Goal: Task Accomplishment & Management: Complete application form

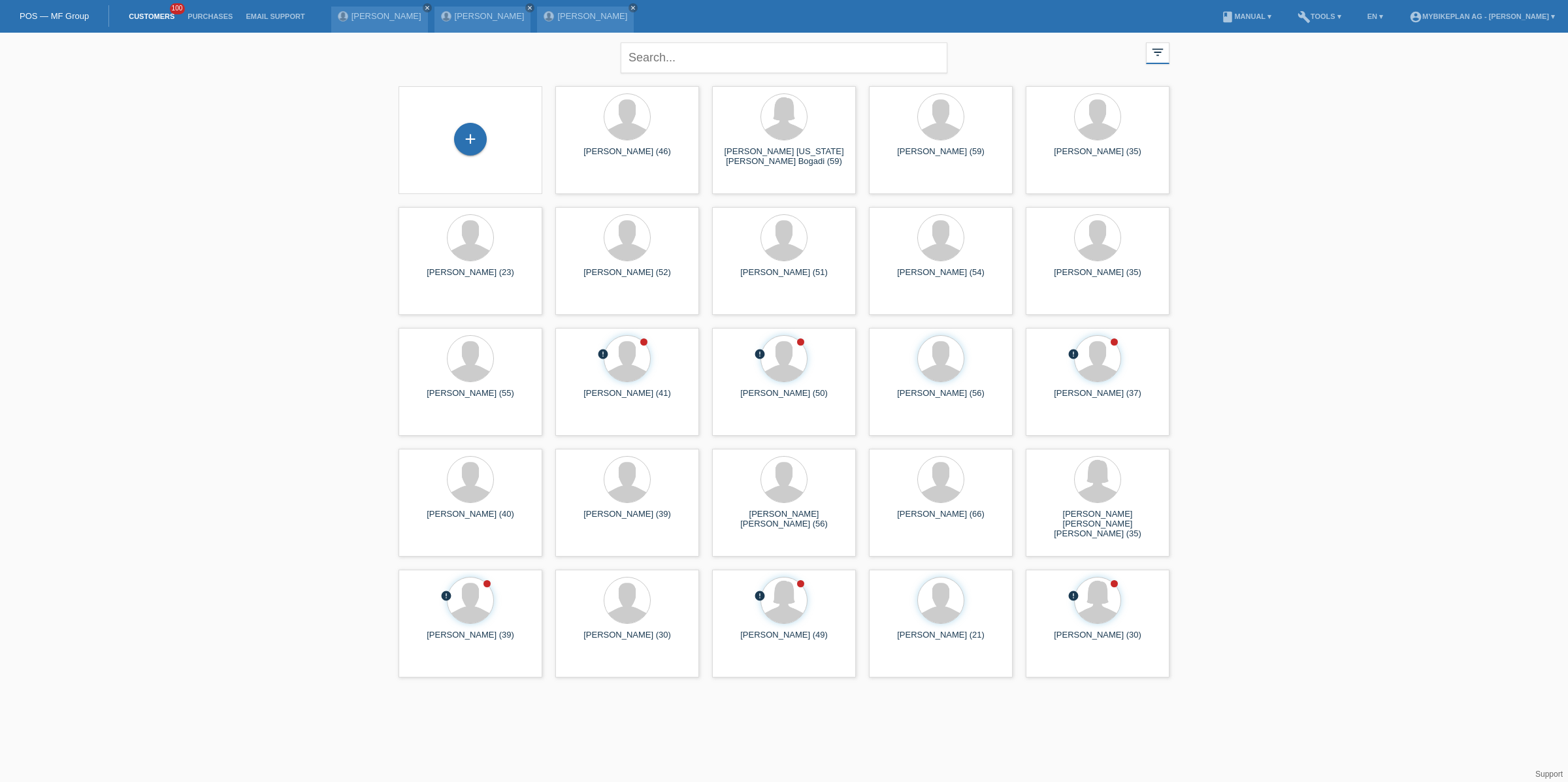
click at [452, 137] on div "+" at bounding box center [470, 140] width 123 height 35
click at [486, 136] on div "+" at bounding box center [470, 139] width 33 height 33
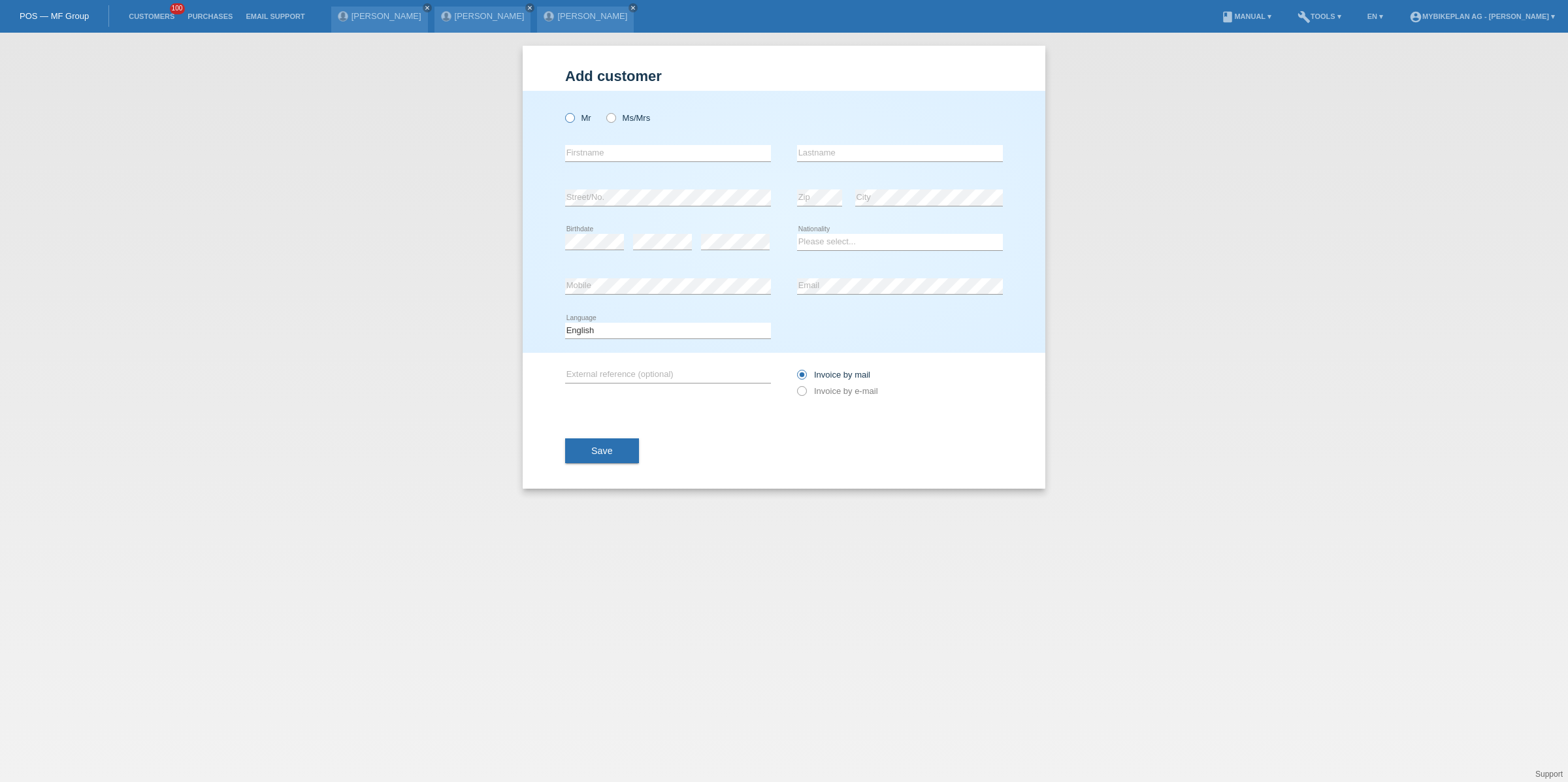
click at [585, 115] on label "Mr" at bounding box center [578, 118] width 26 height 10
click at [573, 115] on input "Mr" at bounding box center [569, 117] width 8 height 8
radio input "true"
click at [592, 149] on input "text" at bounding box center [668, 153] width 206 height 16
type input "Drazen"
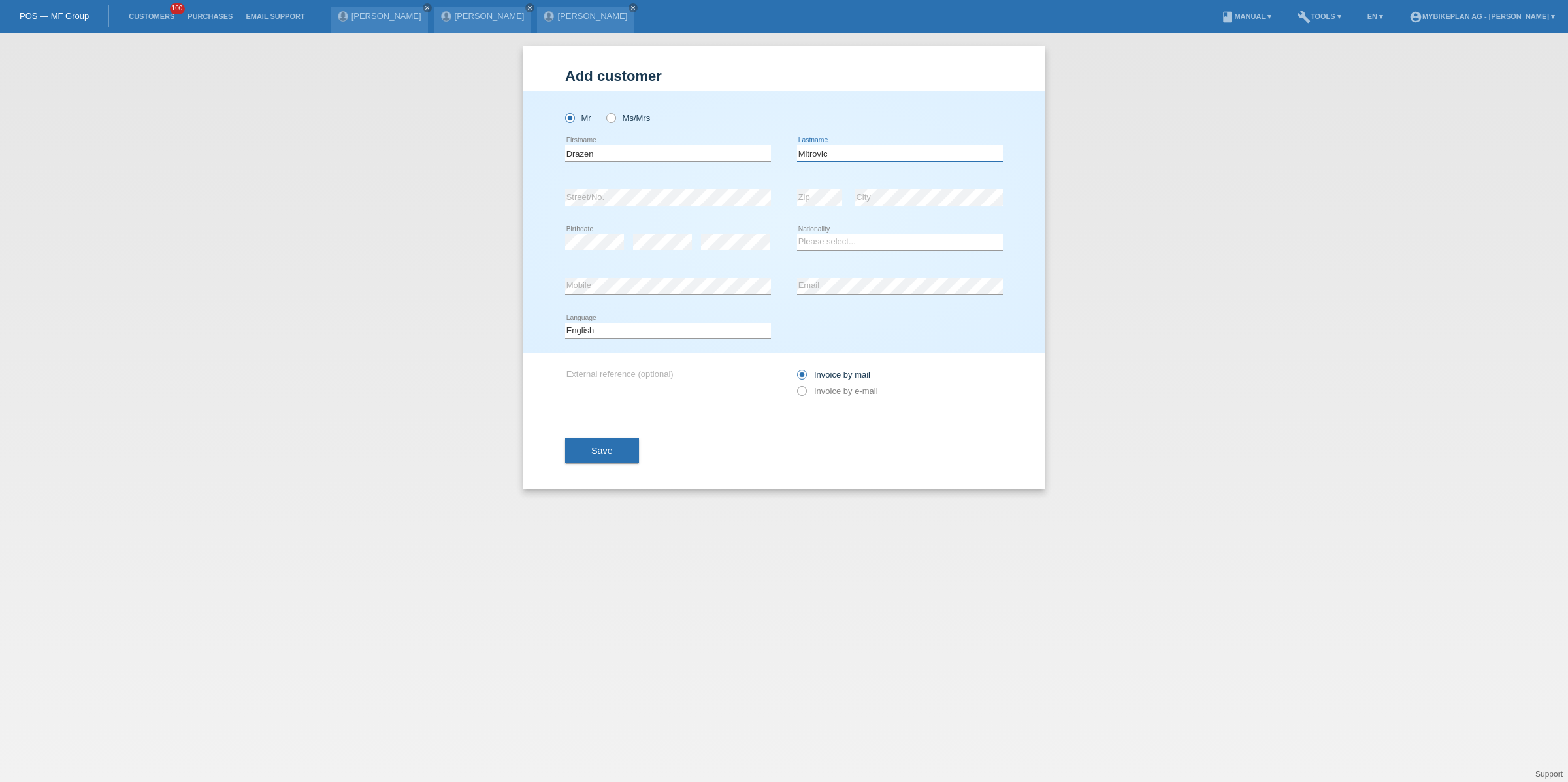
type input "Mitrovic"
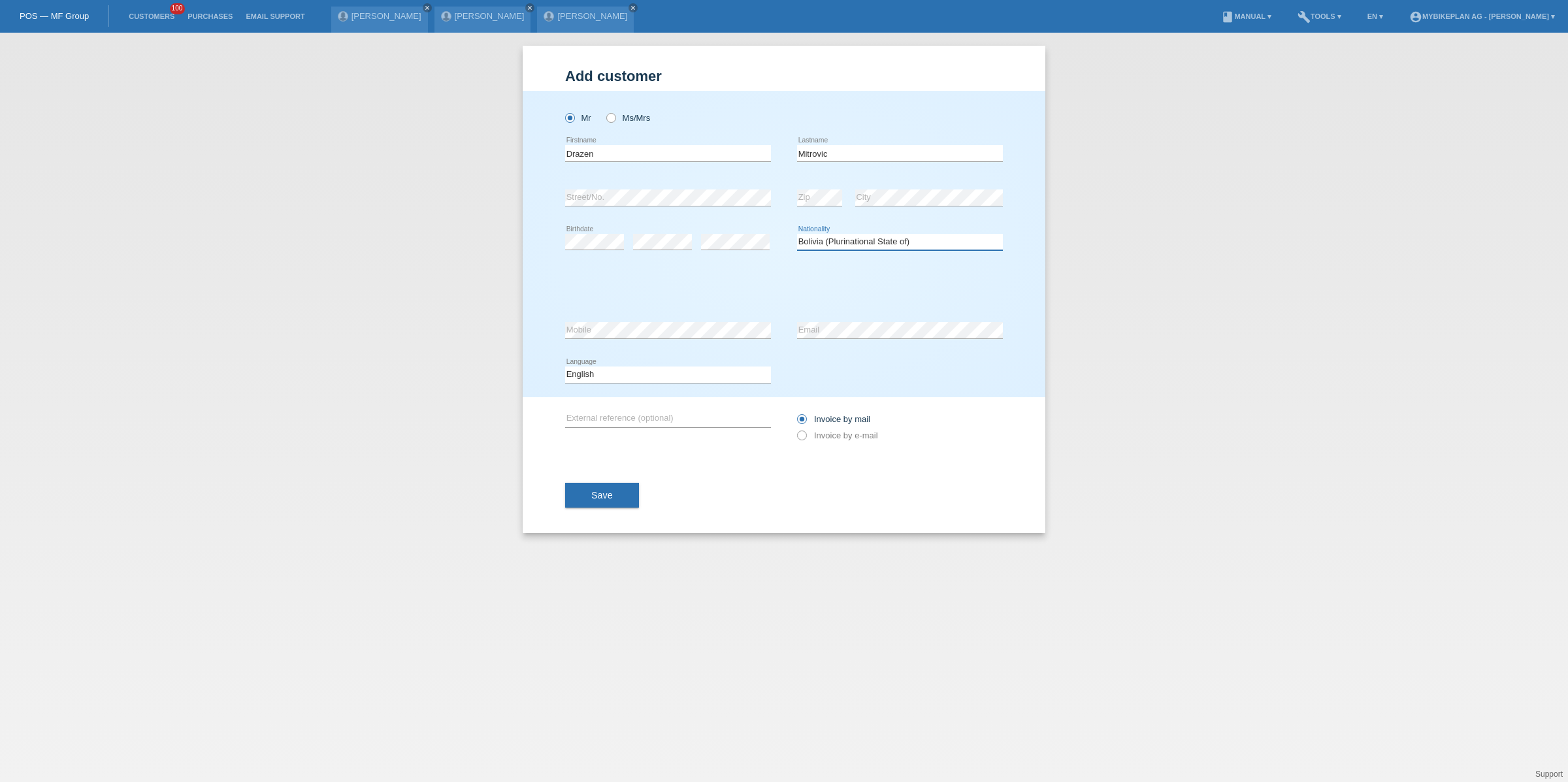
select select "BA"
select select "C"
select select "08"
select select "09"
select select "1990"
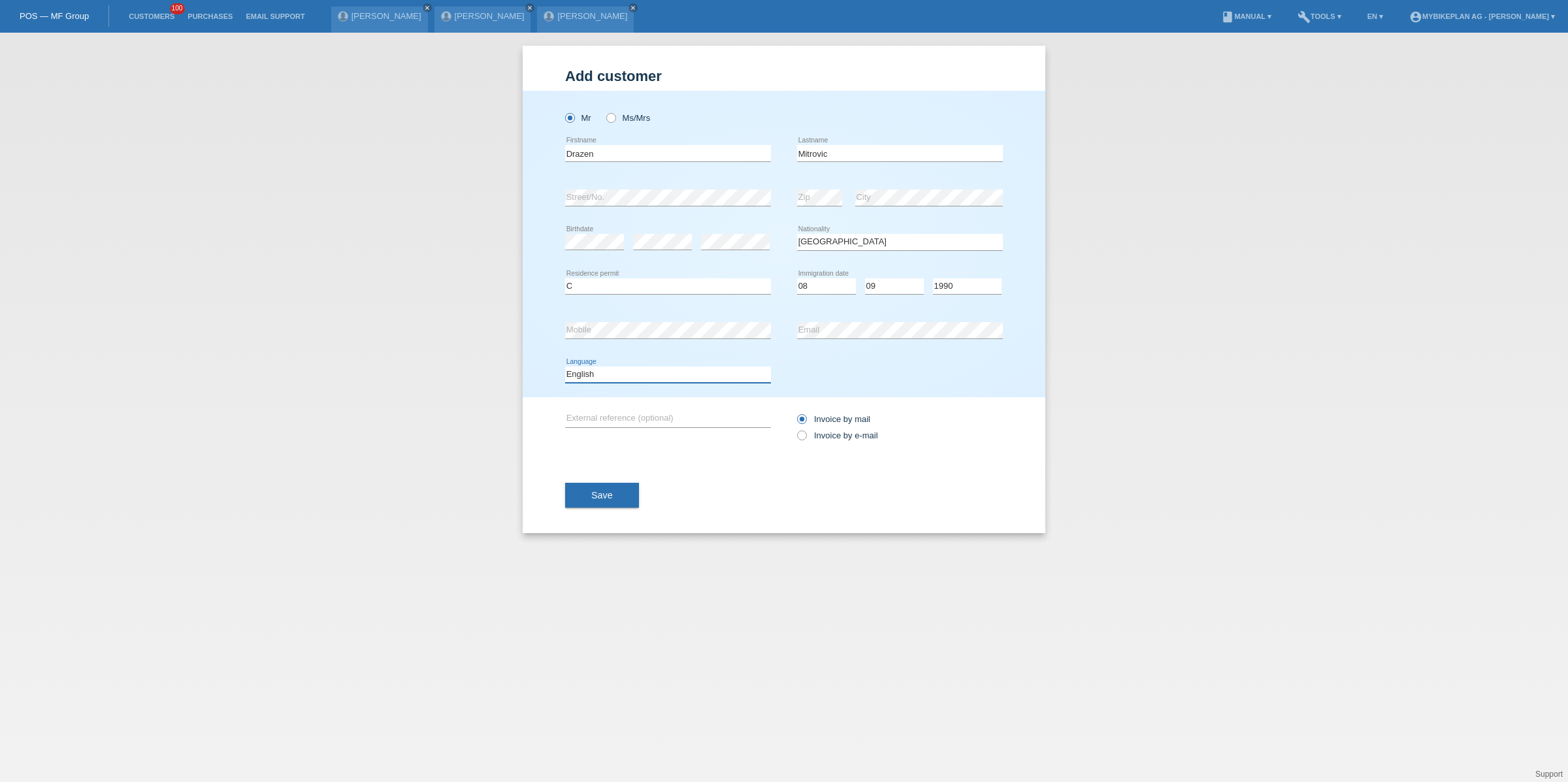
click at [626, 374] on select "Deutsch Français Italiano English" at bounding box center [668, 374] width 206 height 15
select select "de"
click at [565, 367] on select "Deutsch Français Italiano English" at bounding box center [668, 374] width 206 height 15
click at [835, 442] on div "Invoice by mail Invoice by e-mail" at bounding box center [900, 427] width 206 height 33
click at [848, 440] on label "Invoice by e-mail" at bounding box center [837, 435] width 81 height 10
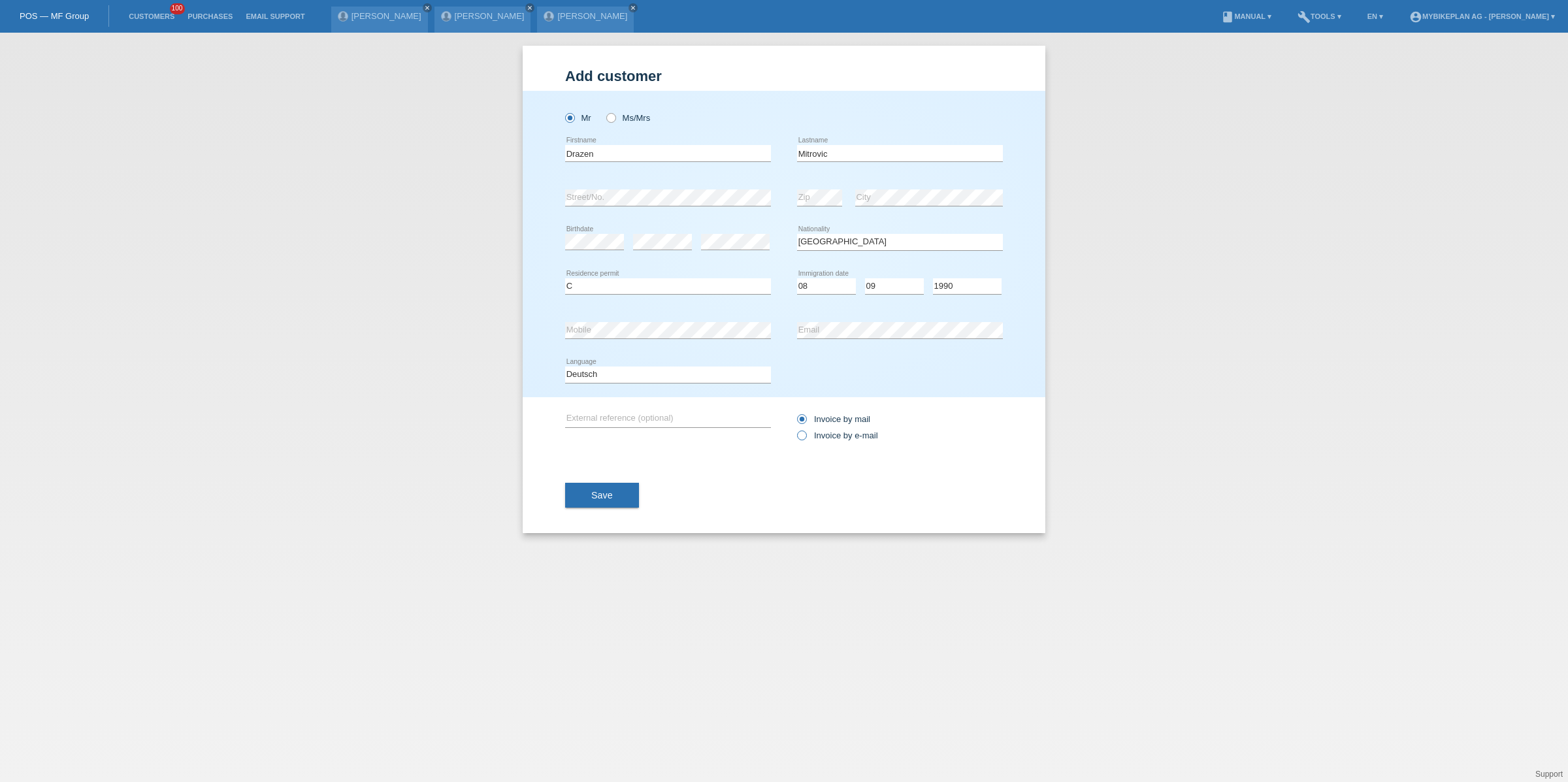
click at [806, 440] on input "Invoice by e-mail" at bounding box center [800, 438] width 8 height 16
radio input "true"
click at [599, 496] on span "Save" at bounding box center [603, 495] width 22 height 10
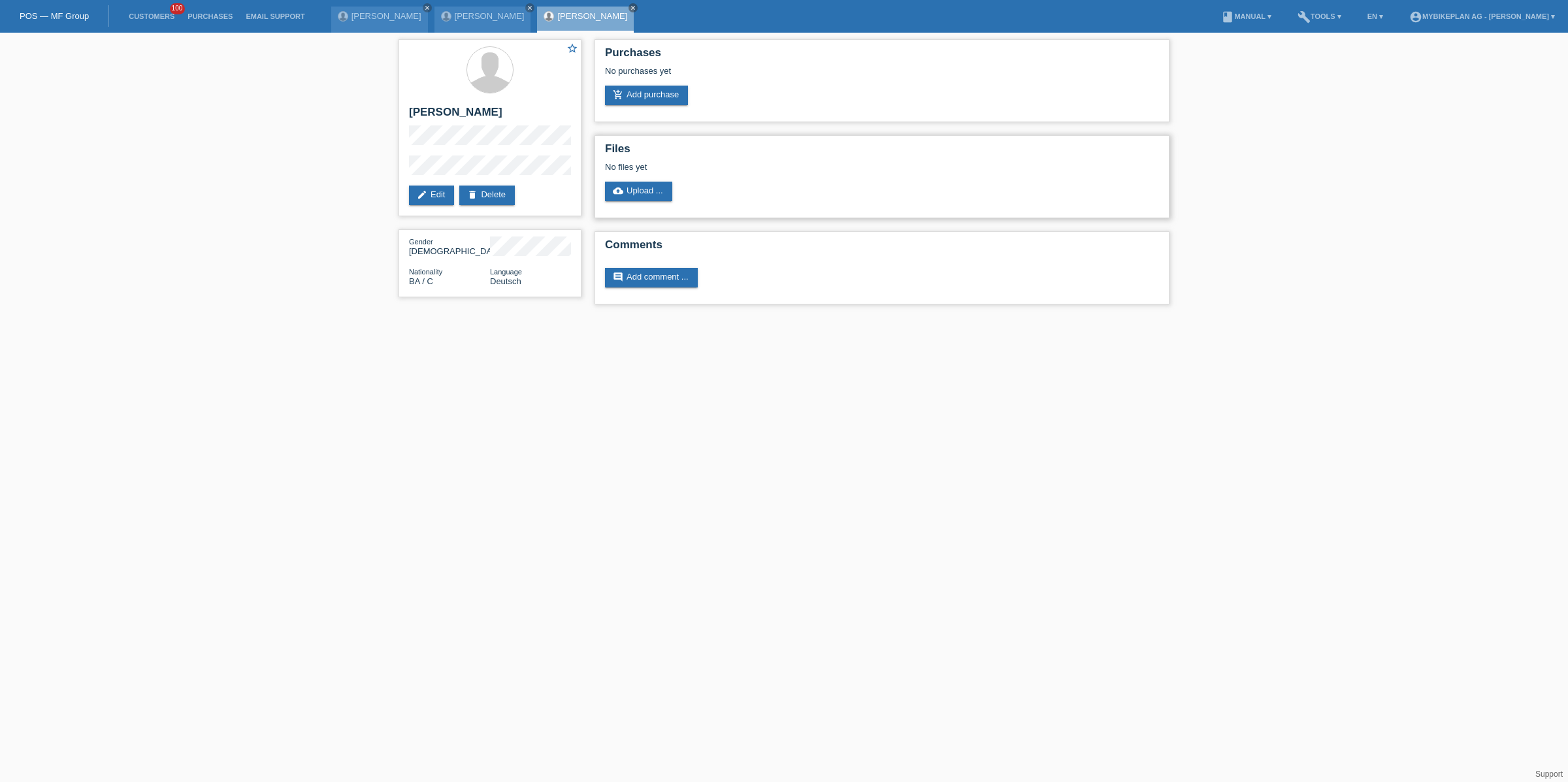
drag, startPoint x: 636, startPoint y: 92, endPoint x: 1119, endPoint y: 194, distance: 493.7
click at [637, 92] on link "add_shopping_cart Add purchase" at bounding box center [646, 96] width 83 height 20
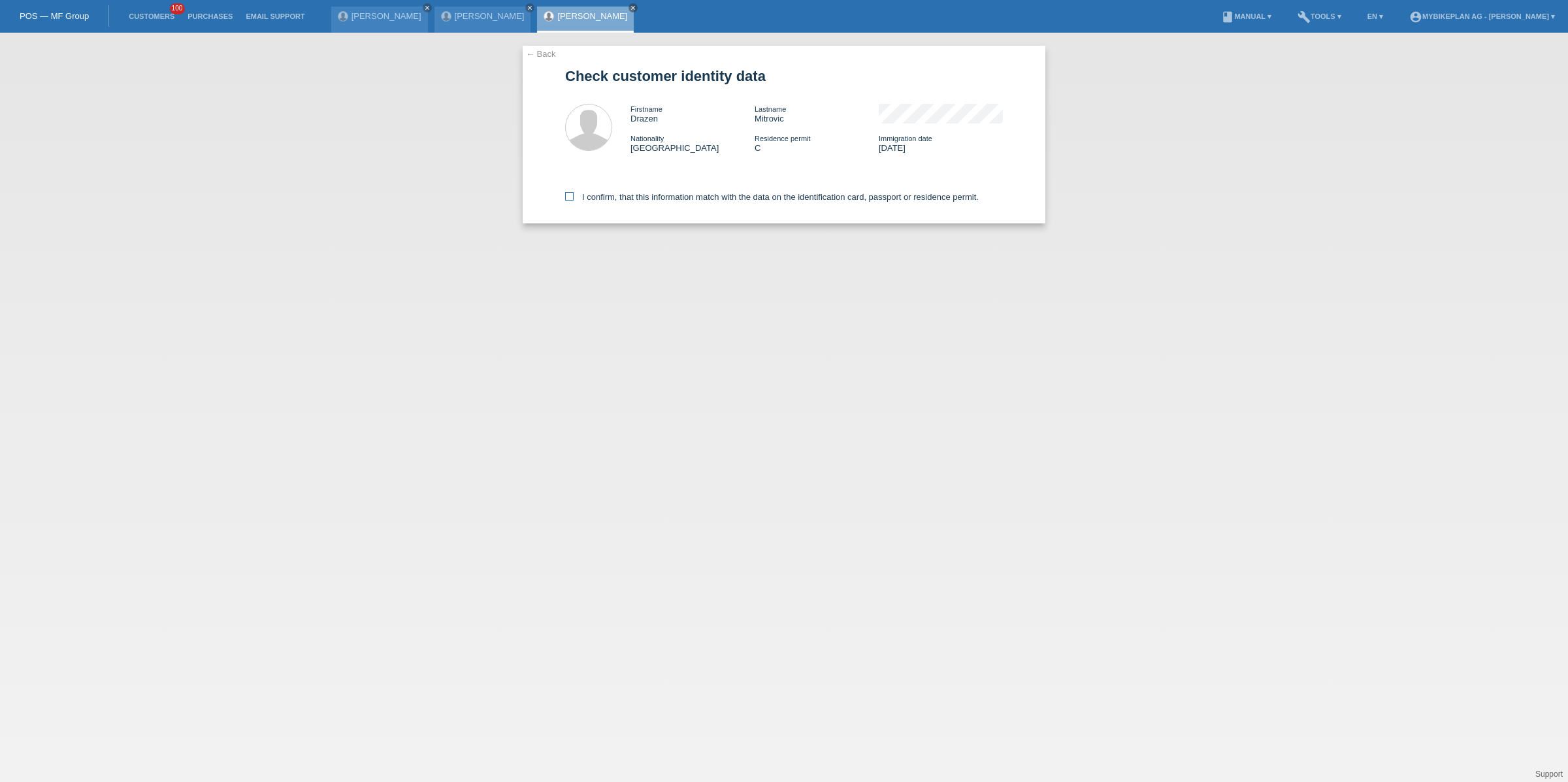
click at [634, 194] on label "I confirm, that this information match with the data on the identification card…" at bounding box center [772, 197] width 414 height 10
click at [573, 194] on input "I confirm, that this information match with the data on the identification card…" at bounding box center [569, 196] width 8 height 8
checkbox input "true"
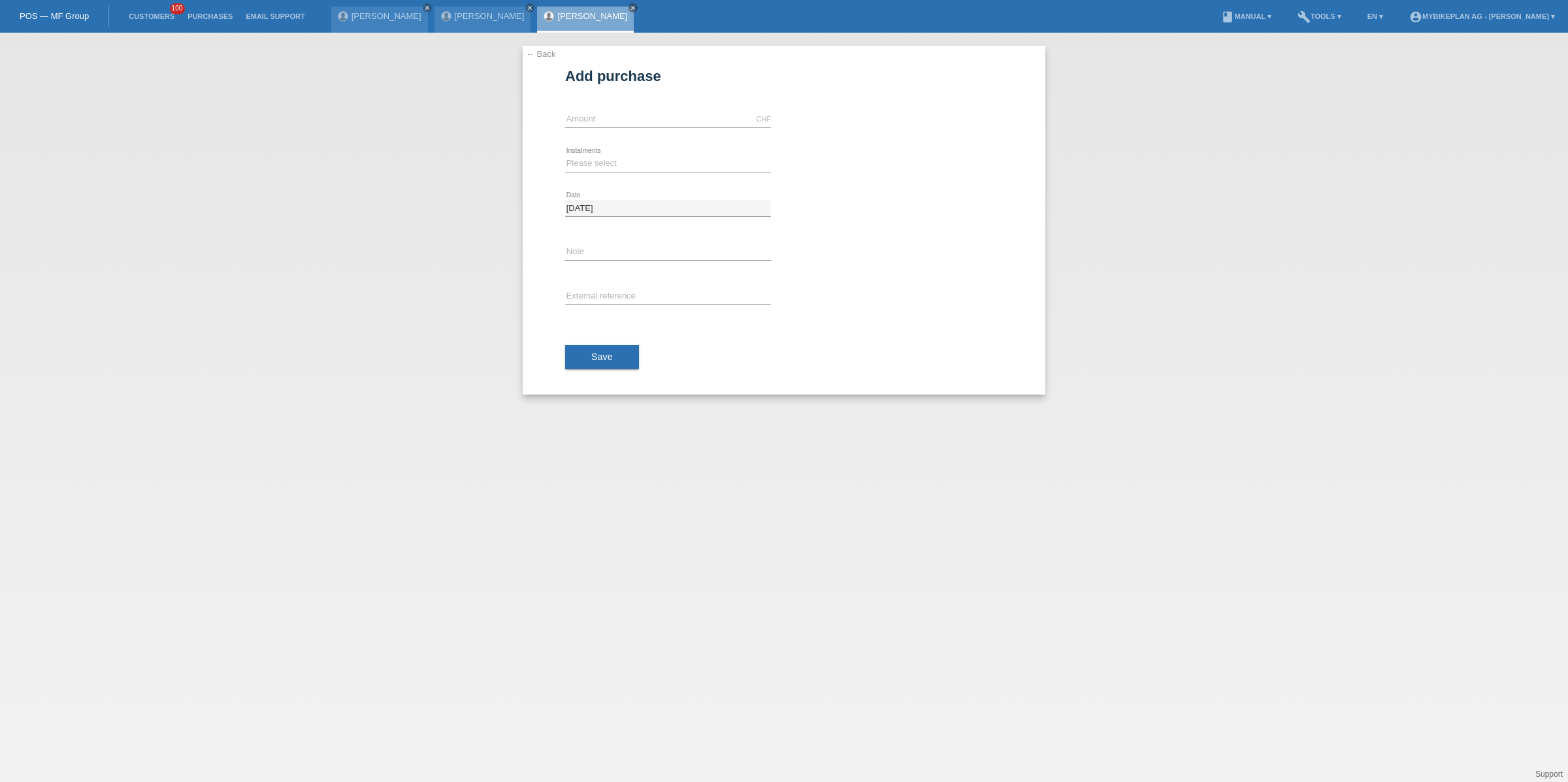
click at [613, 128] on div "CHF error Amount" at bounding box center [668, 119] width 206 height 45
click at [613, 118] on input "text" at bounding box center [668, 119] width 206 height 16
type input "5599.00"
click at [607, 164] on select "Please select 6 instalments 12 instalments 18 instalments 24 instalments 36 ins…" at bounding box center [668, 163] width 206 height 15
select select "487"
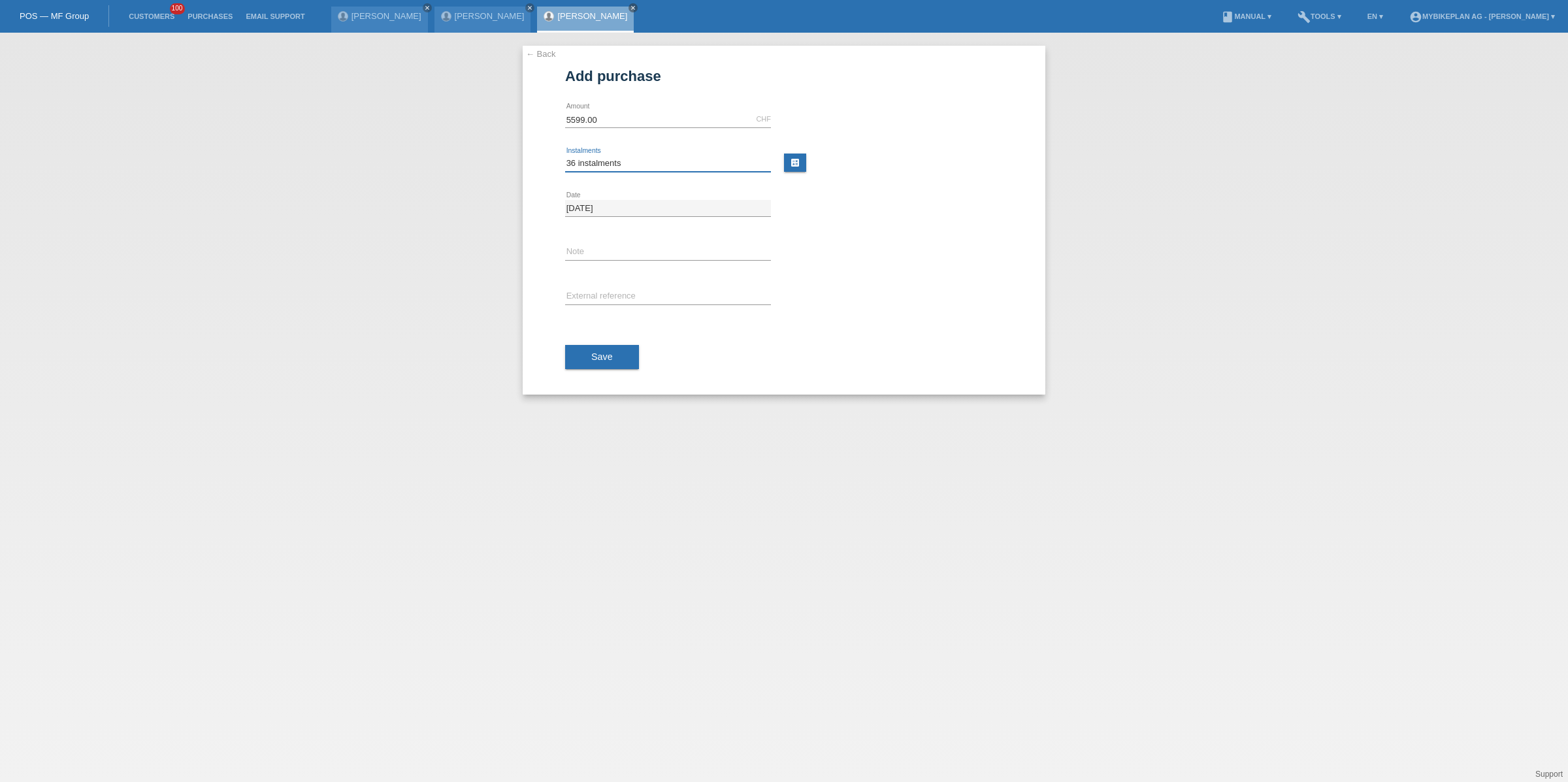
click at [565, 156] on select "Please select 6 instalments 12 instalments 18 instalments 24 instalments 36 ins…" at bounding box center [668, 163] width 206 height 15
click at [614, 292] on input "text" at bounding box center [668, 297] width 206 height 16
paste input "44148249193"
type input "44148249193"
click at [611, 345] on button "Save" at bounding box center [602, 356] width 74 height 25
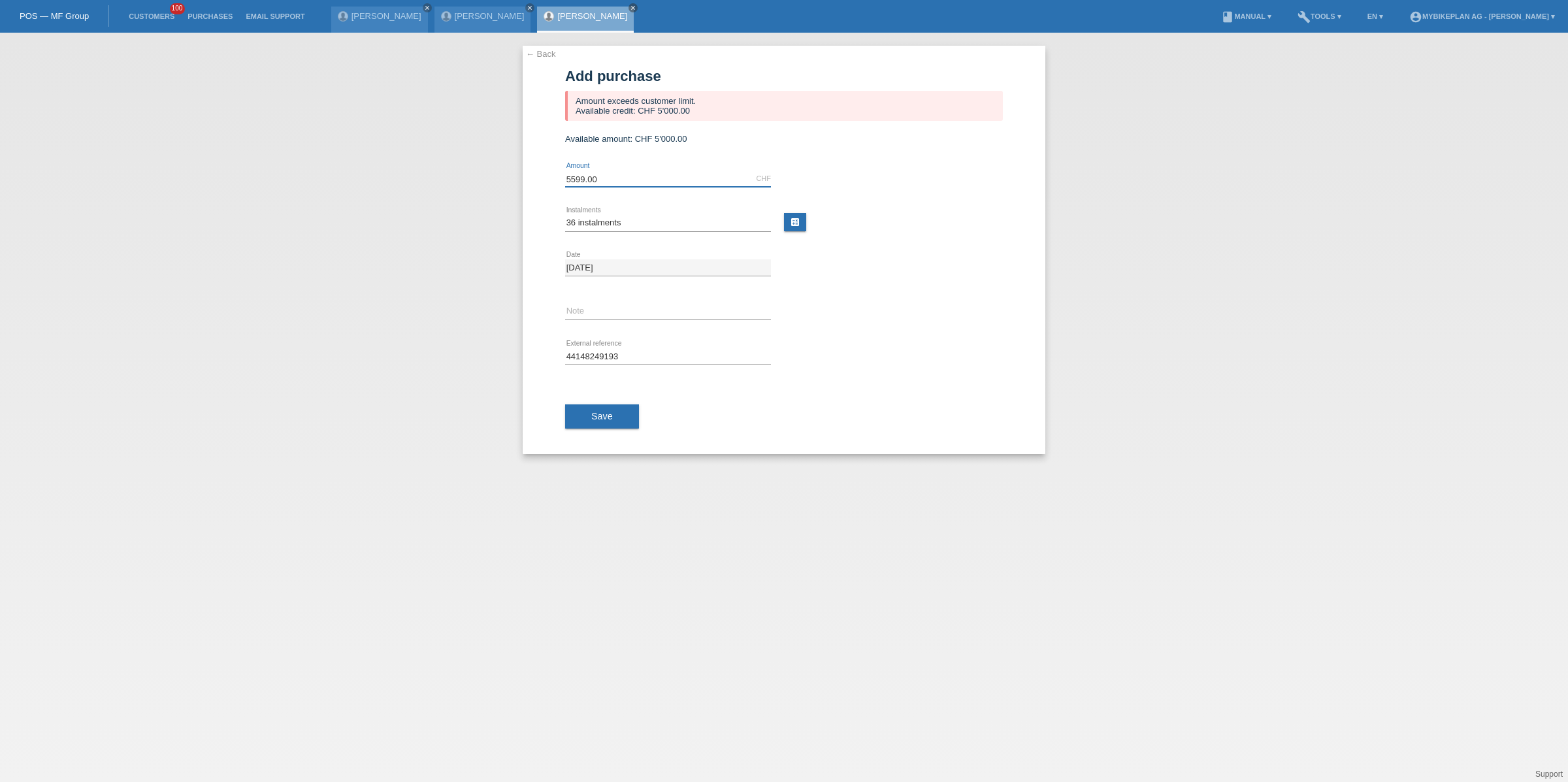
click at [583, 185] on input "5599.00" at bounding box center [668, 179] width 206 height 16
type input "5000.00"
click at [597, 411] on span "Save" at bounding box center [603, 416] width 22 height 10
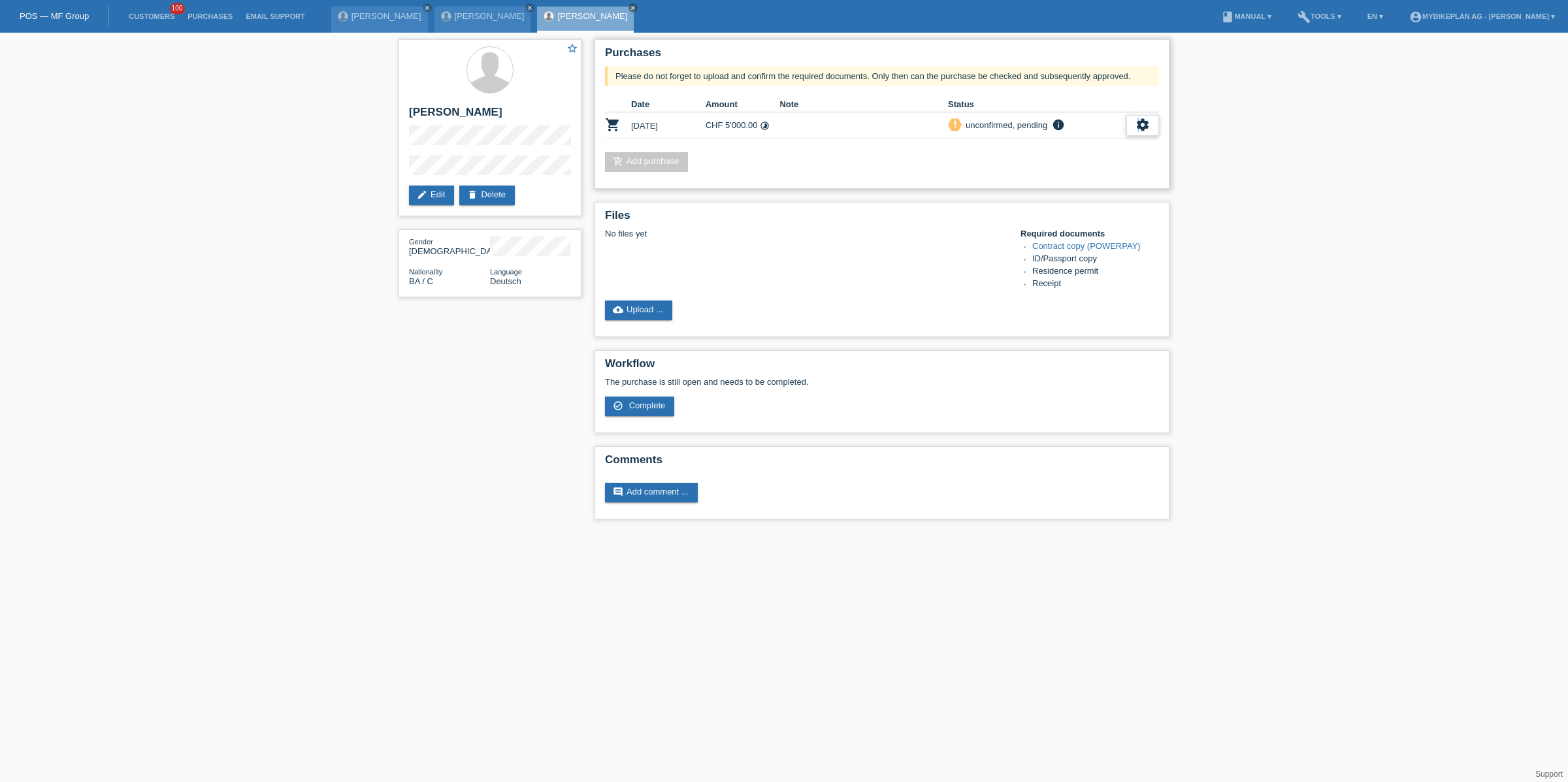
click at [1138, 121] on icon "settings" at bounding box center [1143, 125] width 15 height 15
click at [1118, 139] on div "fullscreen Show" at bounding box center [1057, 147] width 197 height 20
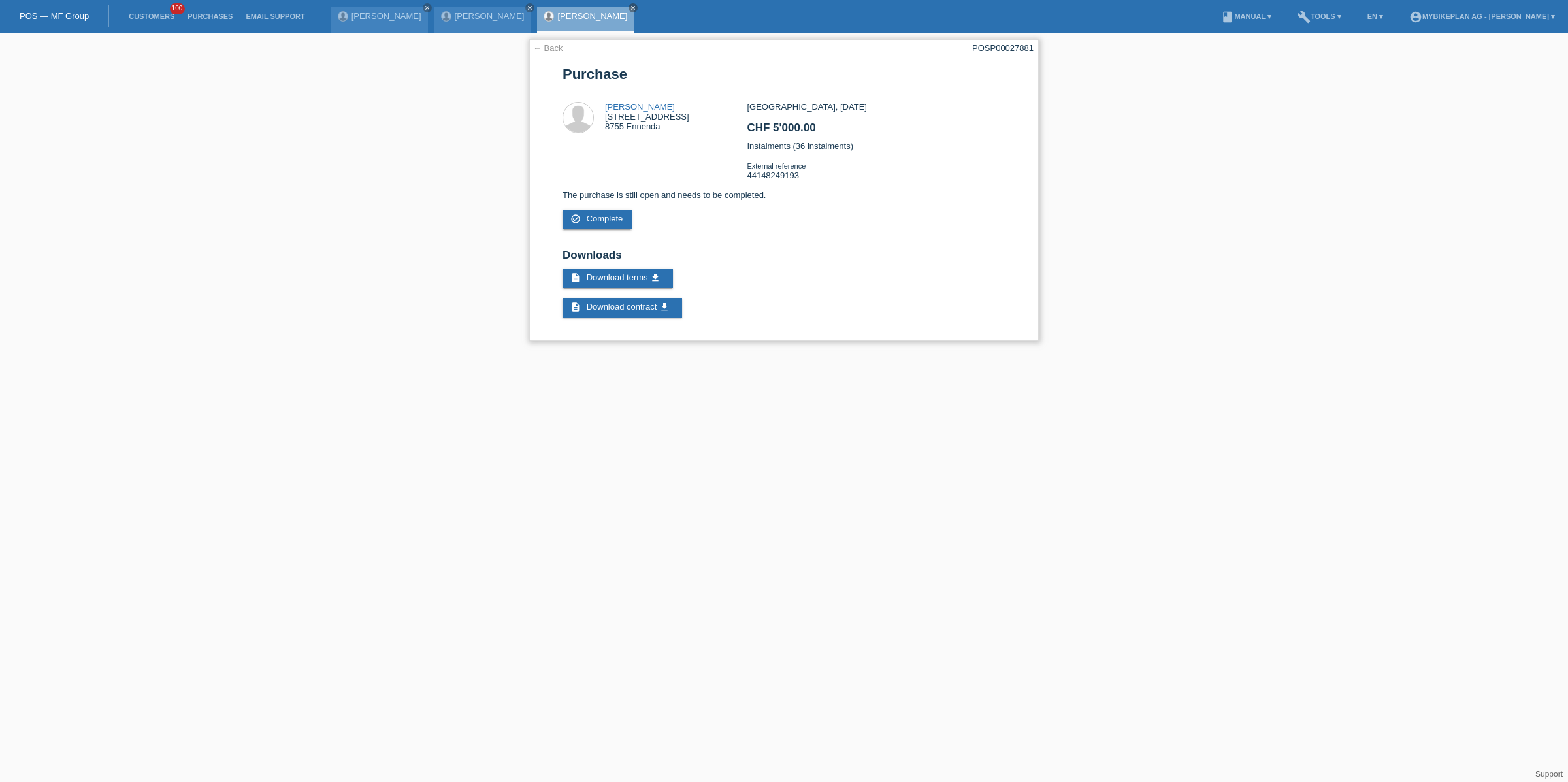
click at [1009, 50] on div "POSP00027881" at bounding box center [1002, 47] width 61 height 10
copy div "POSP00027881"
click at [544, 47] on link "← Back" at bounding box center [548, 47] width 30 height 10
